Goal: Task Accomplishment & Management: Use online tool/utility

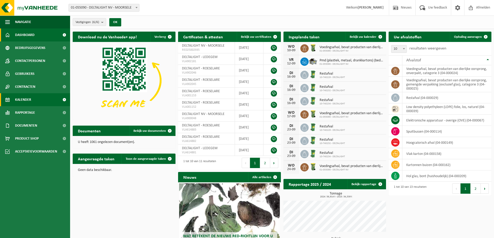
click at [12, 103] on link "Kalender" at bounding box center [35, 99] width 70 height 13
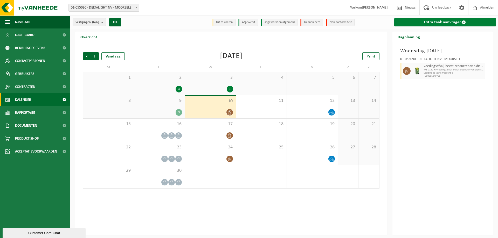
click at [468, 23] on link "Extra taak aanvragen" at bounding box center [445, 22] width 102 height 8
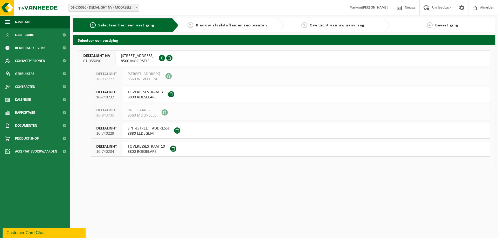
click at [122, 59] on span "8560 MOORSELE" at bounding box center [137, 61] width 33 height 5
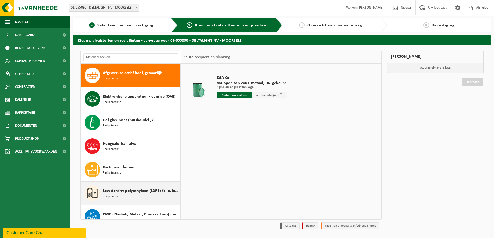
click at [129, 190] on span "Low density polyethyleen (LDPE) folie, los, naturel" at bounding box center [141, 191] width 76 height 6
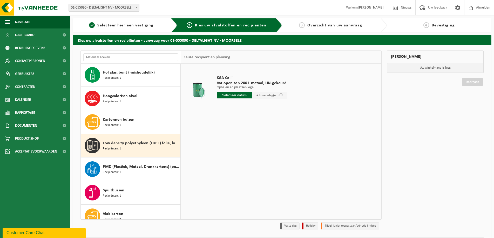
scroll to position [103, 0]
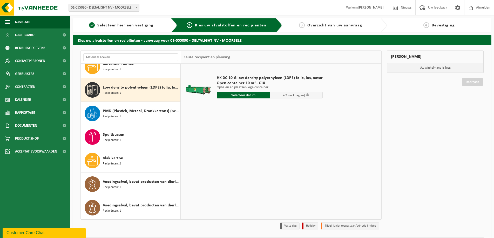
click at [251, 96] on input "text" at bounding box center [243, 95] width 53 height 6
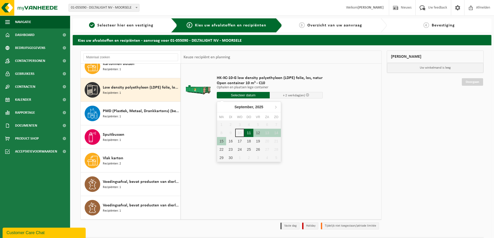
click at [247, 134] on div "11" at bounding box center [248, 133] width 9 height 8
type input "Van 2025-09-11"
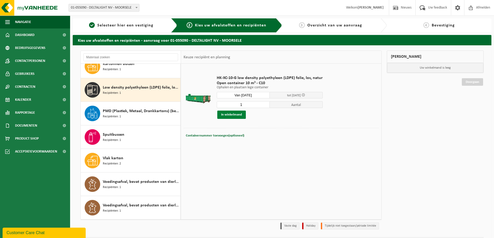
click at [236, 114] on button "In winkelmand" at bounding box center [231, 115] width 29 height 8
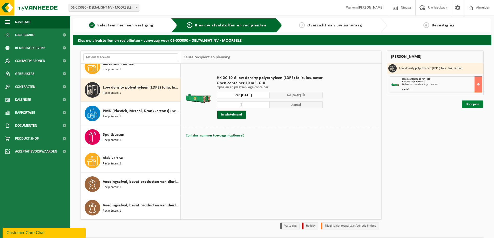
click at [473, 103] on link "Doorgaan" at bounding box center [471, 105] width 21 height 8
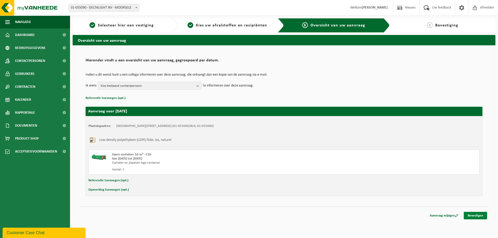
click at [481, 216] on link "Bevestigen" at bounding box center [475, 216] width 23 height 8
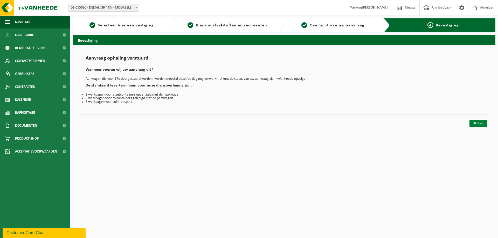
click at [479, 124] on link "Sluiten" at bounding box center [478, 124] width 18 height 8
